Goal: Transaction & Acquisition: Book appointment/travel/reservation

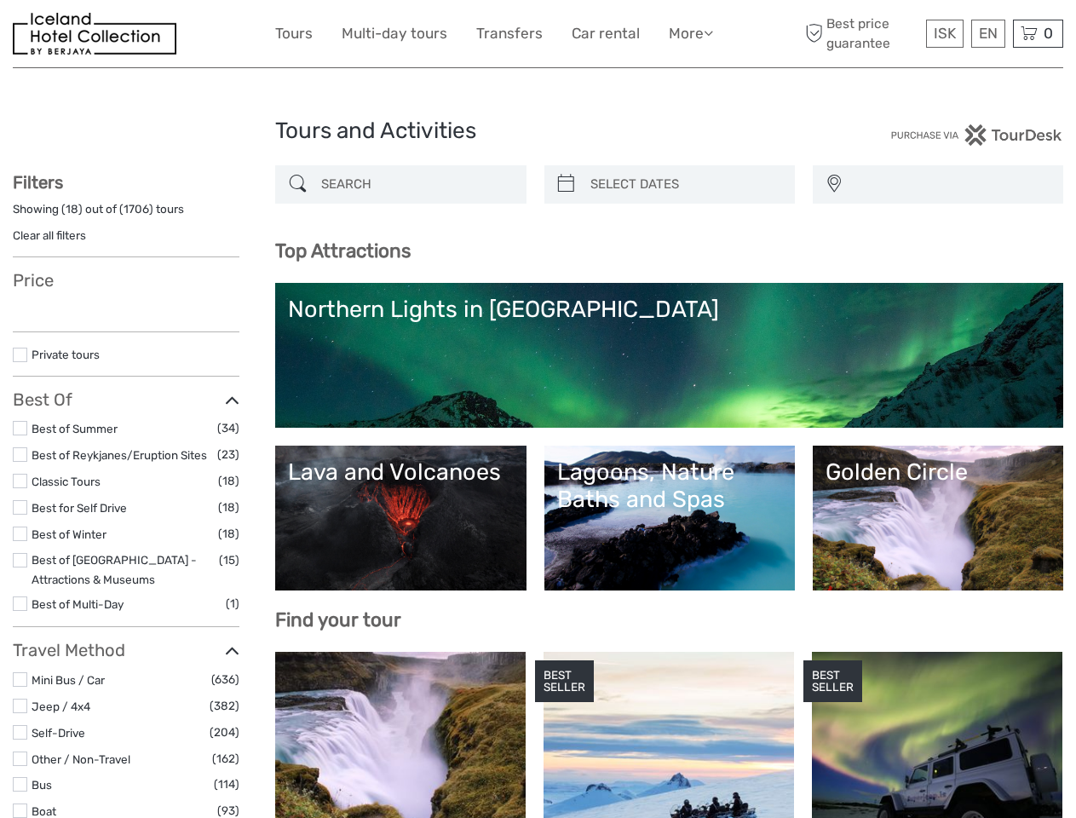
select select
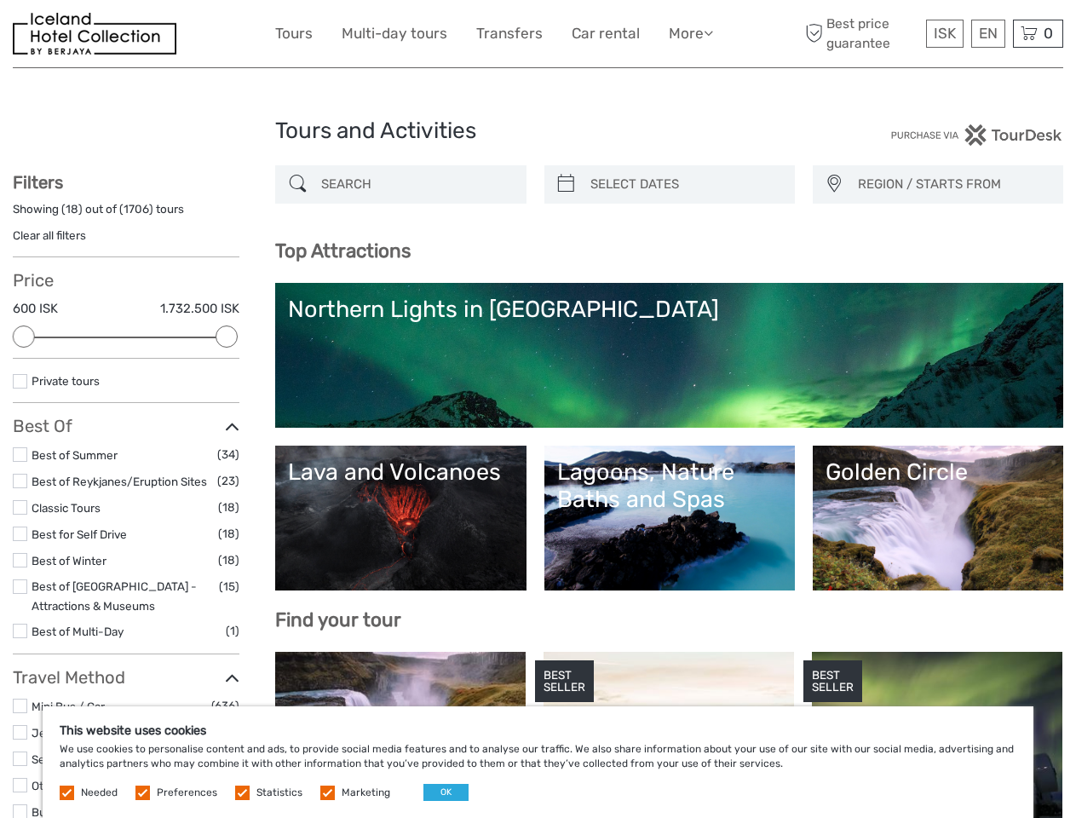
click at [689, 33] on link "More" at bounding box center [691, 33] width 44 height 25
click at [710, 32] on icon at bounding box center [708, 33] width 9 height 14
click at [944, 33] on span "ISK" at bounding box center [945, 33] width 22 height 17
click at [988, 33] on div "EN English Español Deutsch" at bounding box center [988, 34] width 34 height 28
click at [1038, 33] on div "0 Items Total 0 ISK Checkout The shopping cart is empty." at bounding box center [1038, 34] width 50 height 28
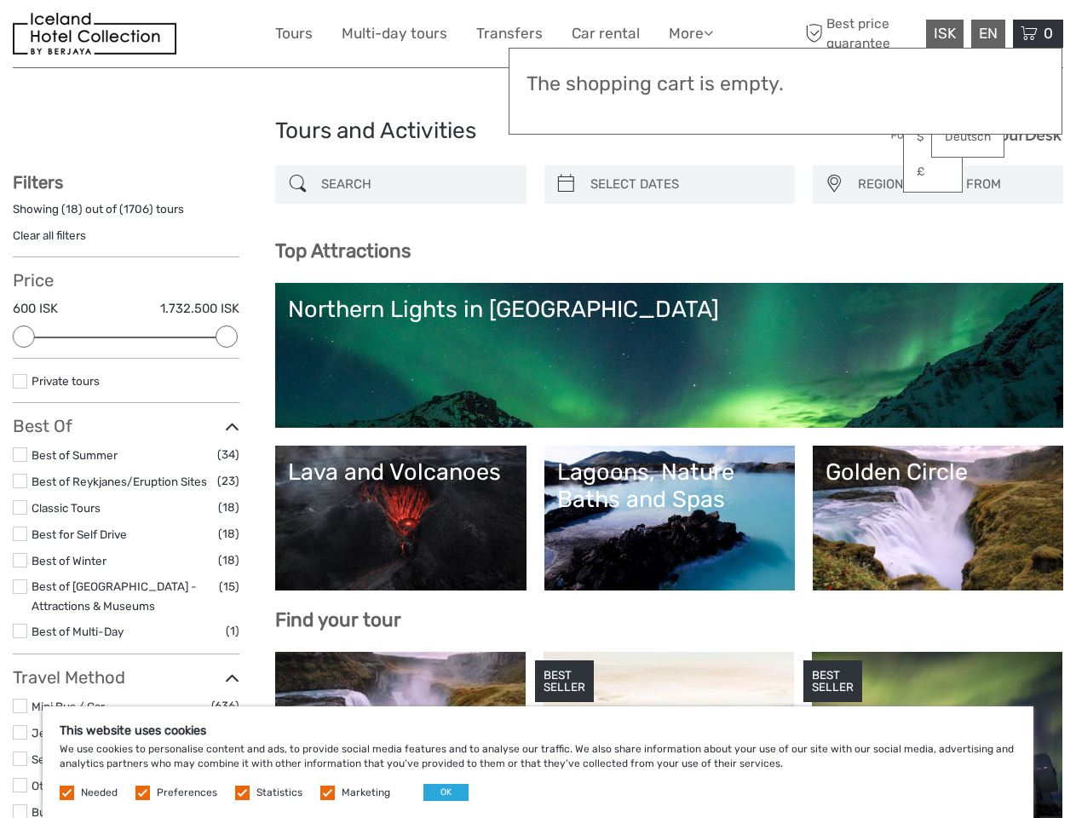
click at [24, 337] on div at bounding box center [24, 337] width 22 height 22
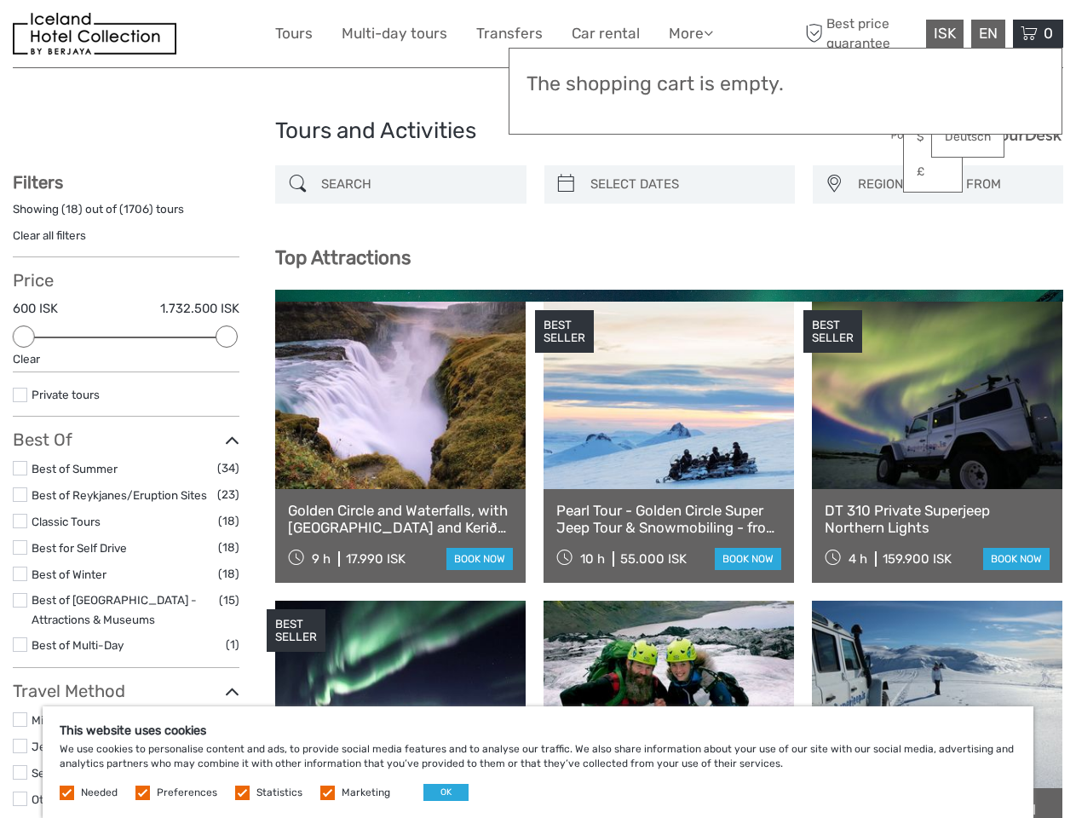
scroll to position [96, 0]
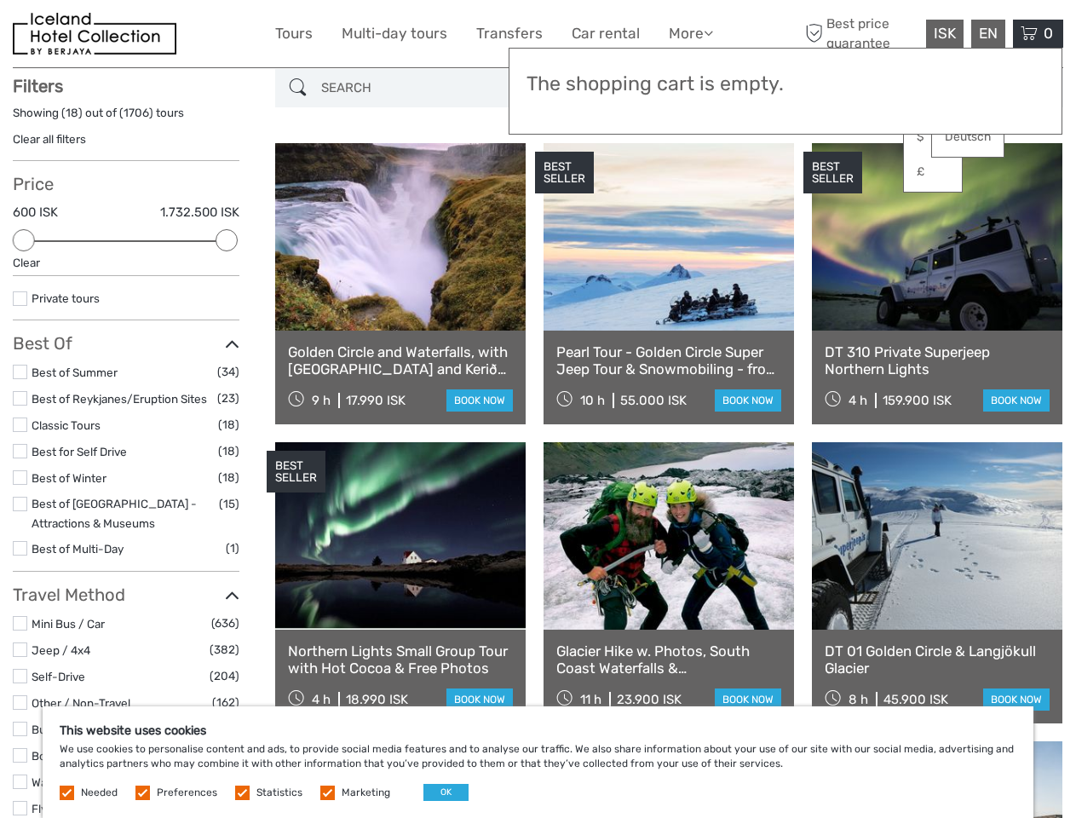
click at [227, 337] on icon at bounding box center [232, 344] width 14 height 23
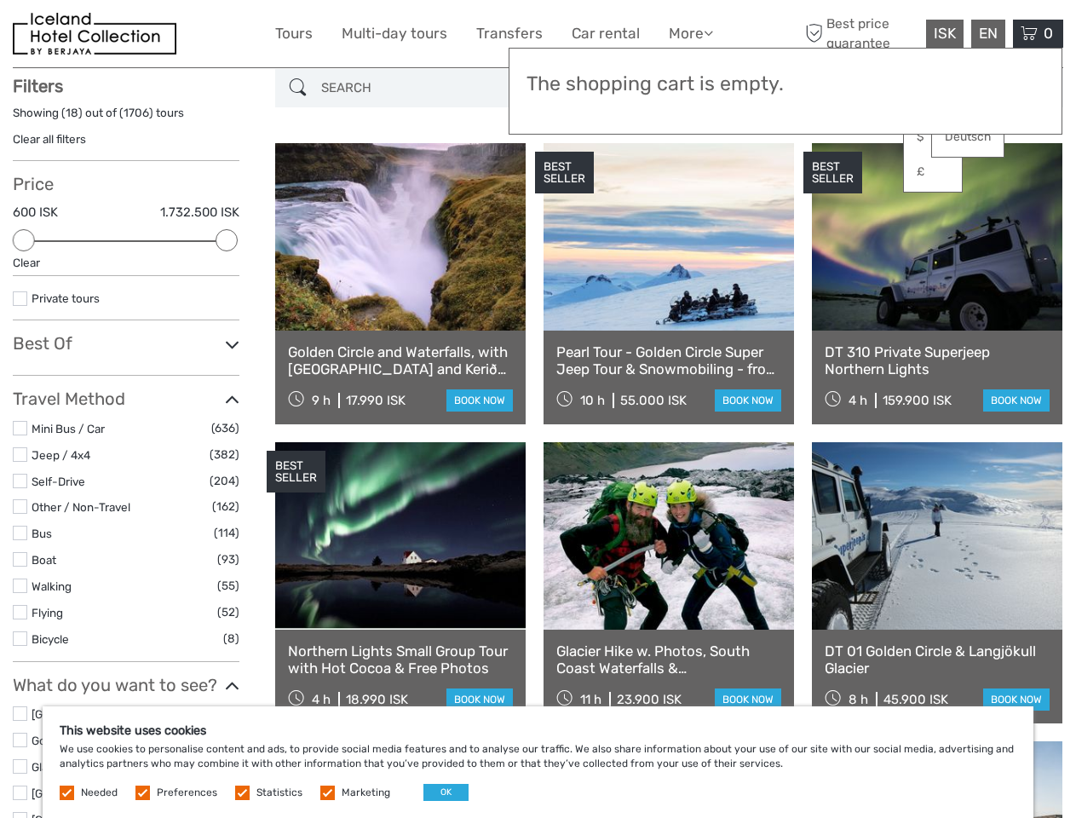
click at [566, 184] on div "BEST SELLER" at bounding box center [564, 173] width 59 height 43
click at [684, 184] on link at bounding box center [669, 236] width 251 height 187
click at [833, 184] on div "BEST SELLER" at bounding box center [833, 173] width 59 height 43
